Goal: Task Accomplishment & Management: Use online tool/utility

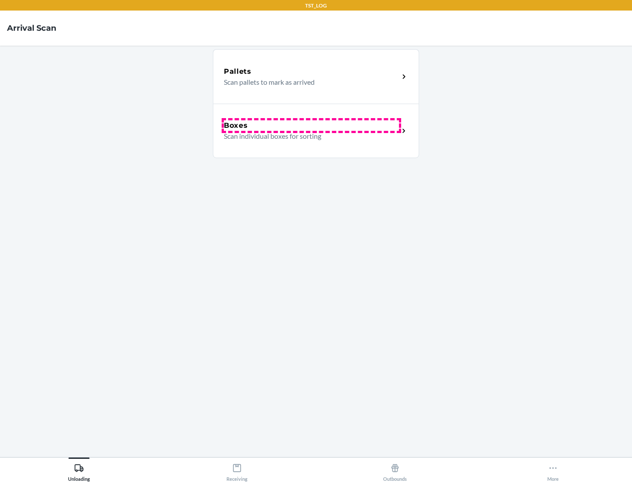
click at [311, 126] on div "Boxes" at bounding box center [311, 125] width 175 height 11
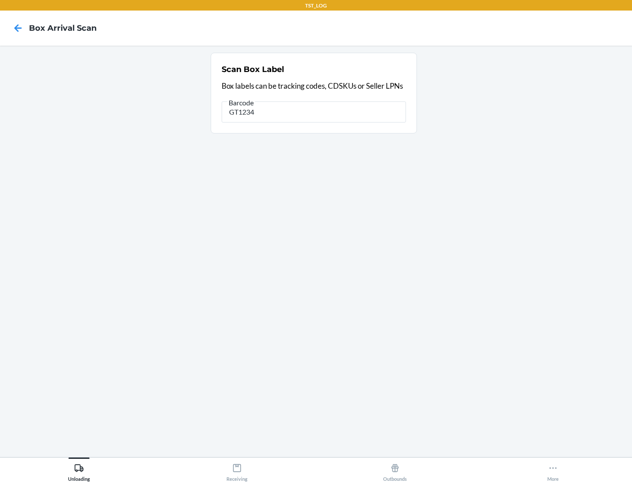
type input "GT1234"
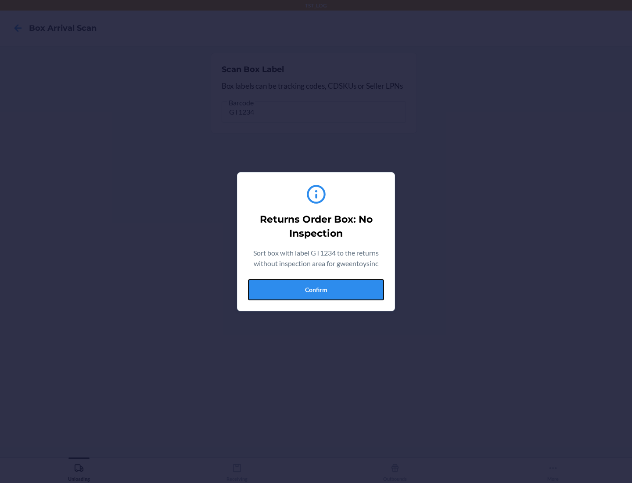
click at [316, 289] on button "Confirm" at bounding box center [316, 289] width 136 height 21
